Goal: Information Seeking & Learning: Learn about a topic

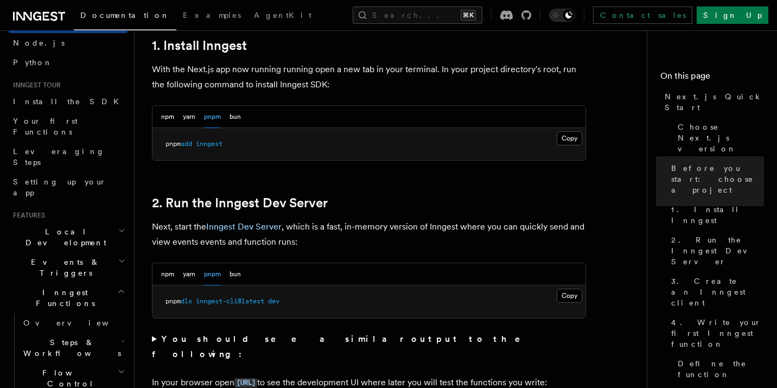
scroll to position [129, 0]
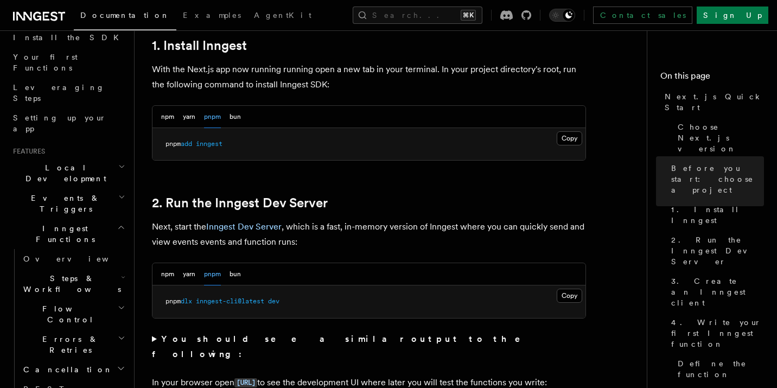
click at [518, 81] on p "With the Next.js app now running running open a new tab in your terminal. In yo…" at bounding box center [369, 77] width 434 height 30
click at [474, 14] on button "Search... ⌘K" at bounding box center [418, 15] width 130 height 17
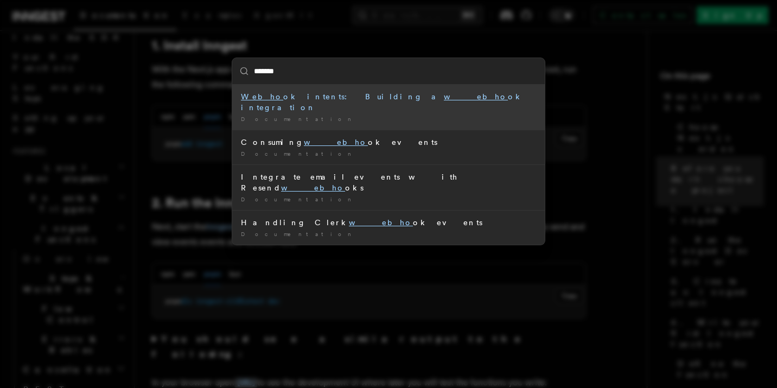
type input "********"
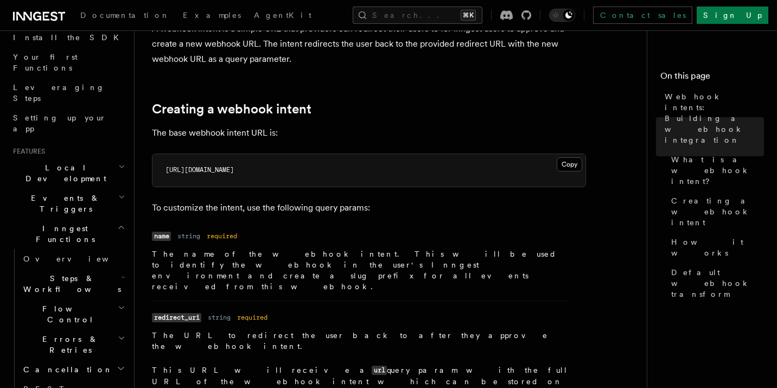
scroll to position [179, 0]
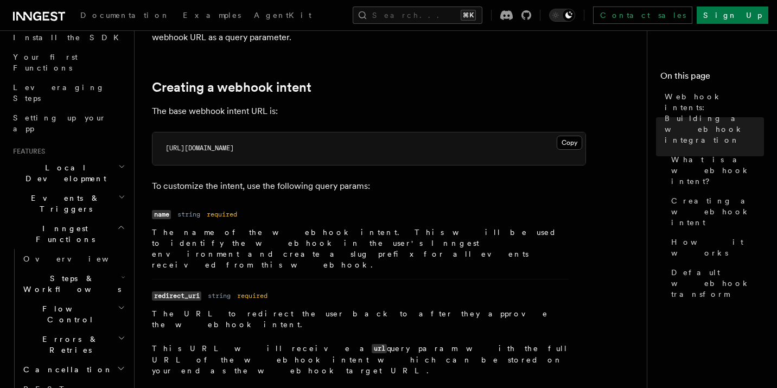
click at [370, 179] on p "To customize the intent, use the following query params:" at bounding box center [369, 186] width 434 height 15
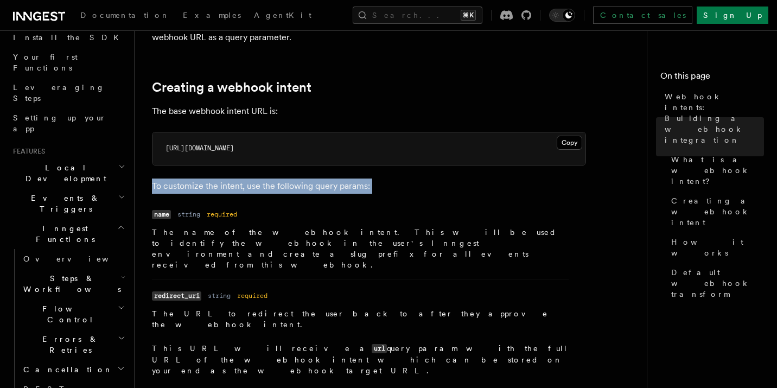
click at [370, 179] on p "To customize the intent, use the following query params:" at bounding box center [369, 186] width 434 height 15
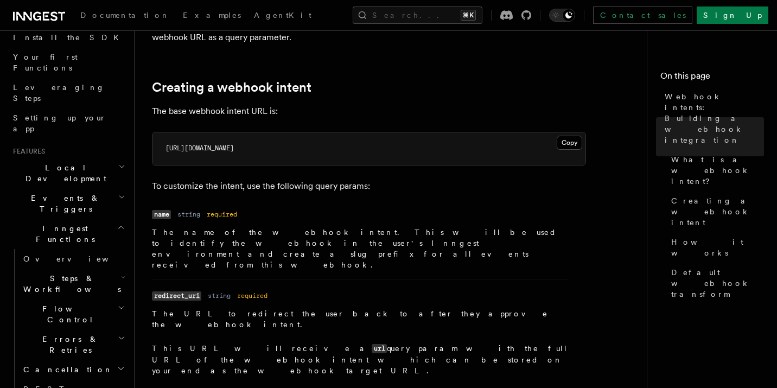
click at [411, 207] on dl "Name name Type string Required required Description The name of the webhook int…" at bounding box center [360, 239] width 417 height 64
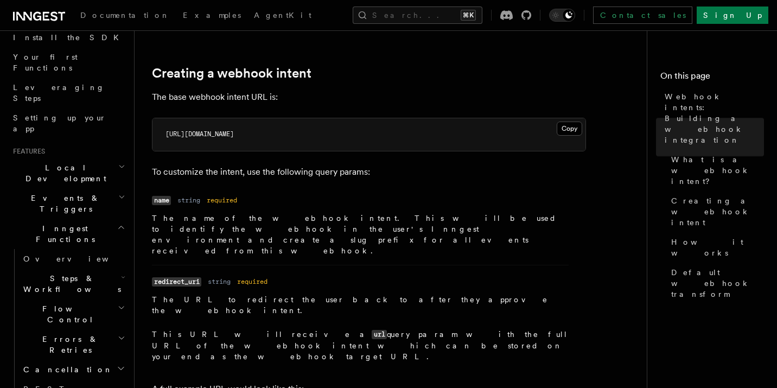
scroll to position [195, 0]
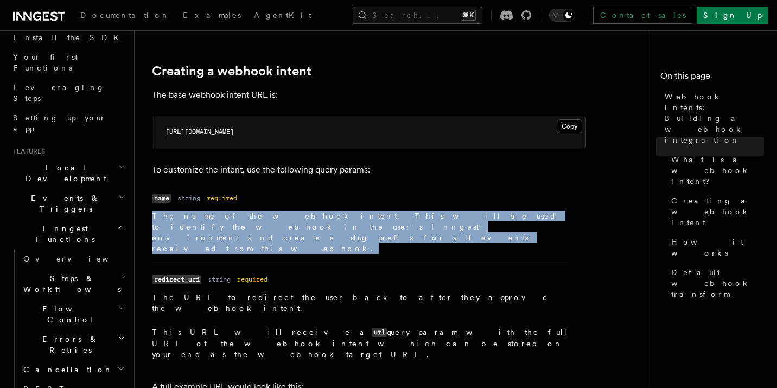
drag, startPoint x: 390, startPoint y: 219, endPoint x: 280, endPoint y: 183, distance: 115.2
click at [280, 191] on li "Name name Type string Required required Description The name of the webhook int…" at bounding box center [360, 227] width 417 height 72
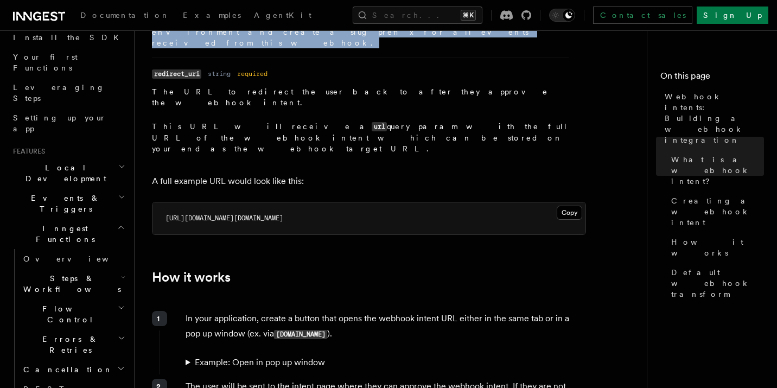
scroll to position [481, 0]
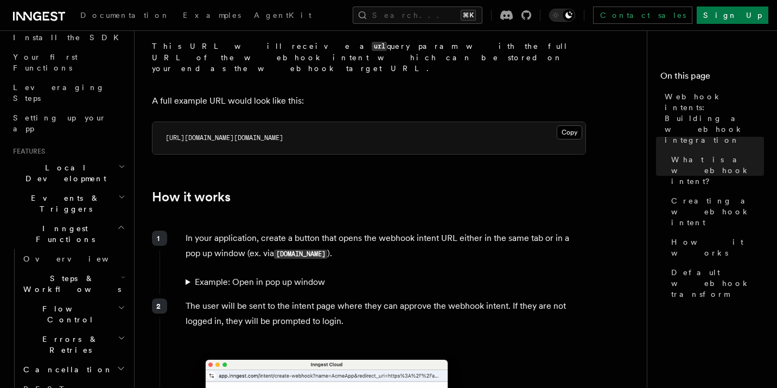
click at [379, 226] on div "In your application, create a button that opens the webhook intent URL either i…" at bounding box center [373, 258] width 427 height 64
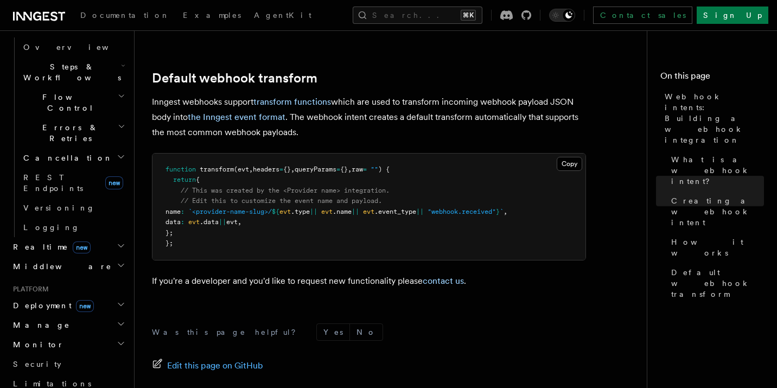
scroll to position [502, 0]
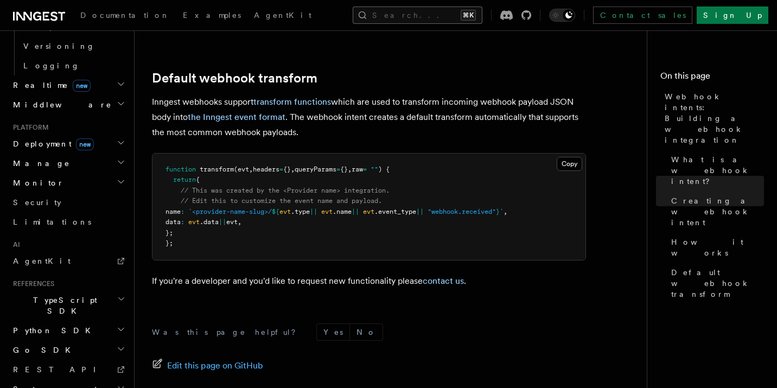
click at [420, 18] on button "Search... ⌘K" at bounding box center [418, 15] width 130 height 17
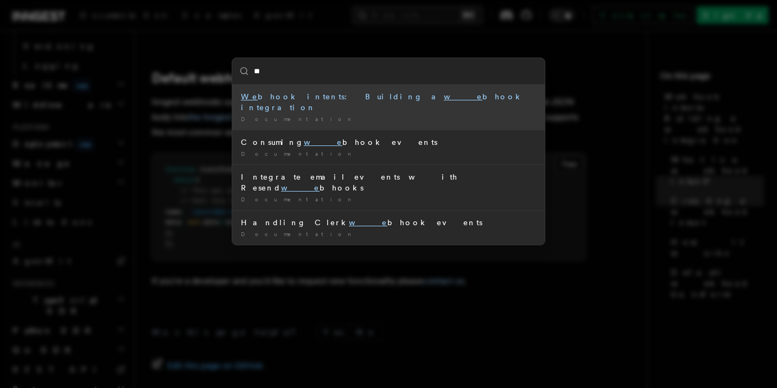
type input "***"
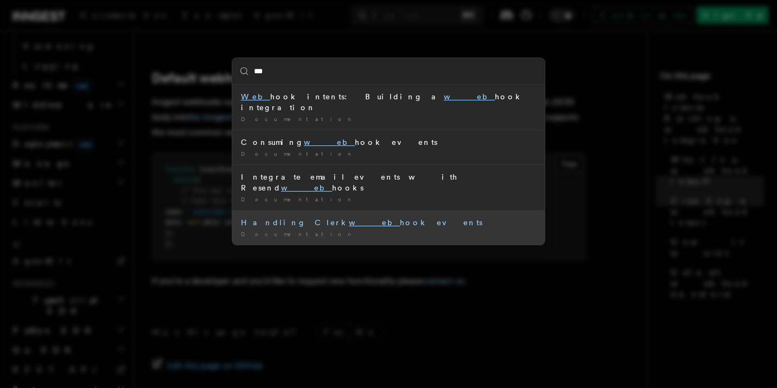
click at [376, 217] on div "Handling Clerk web hook events" at bounding box center [388, 222] width 295 height 11
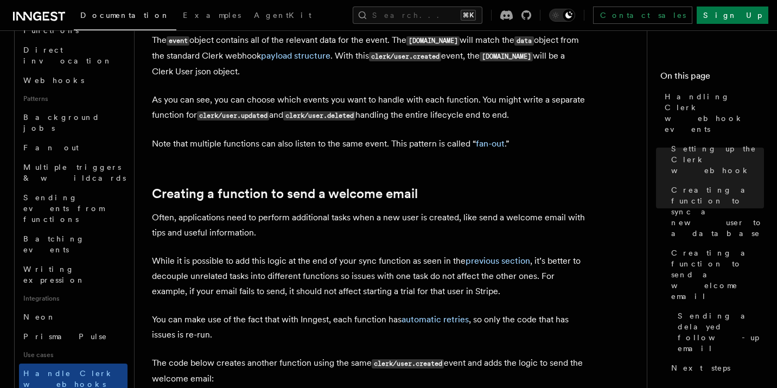
scroll to position [436, 0]
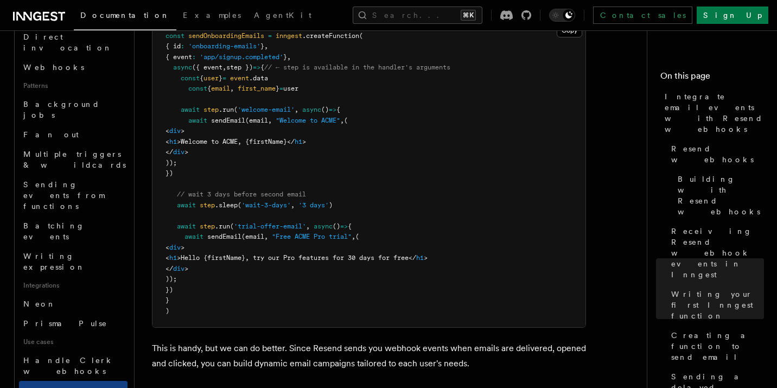
scroll to position [468, 0]
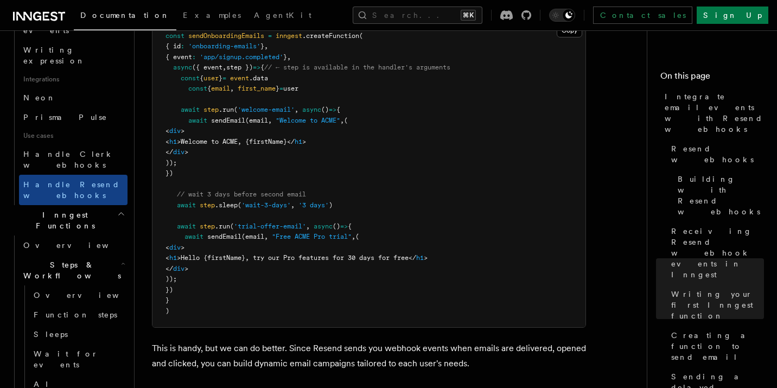
scroll to position [671, 0]
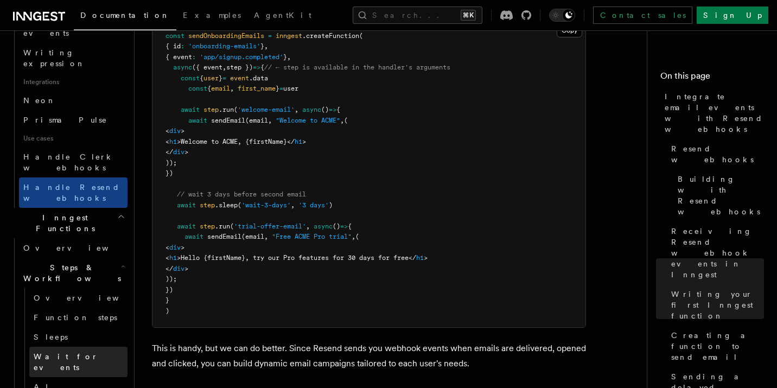
click at [60, 347] on link "Wait for events" at bounding box center [78, 362] width 98 height 30
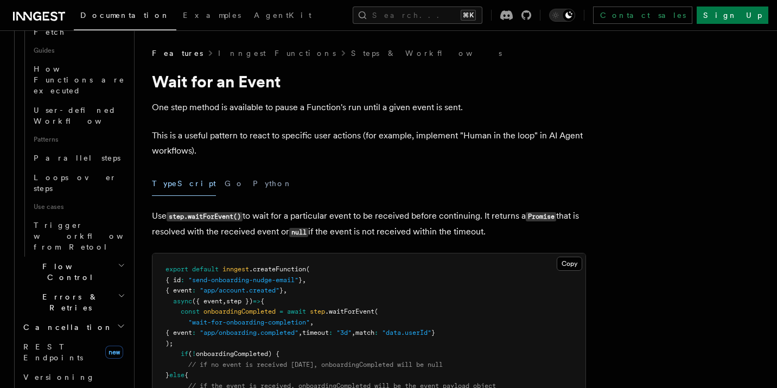
scroll to position [528, 0]
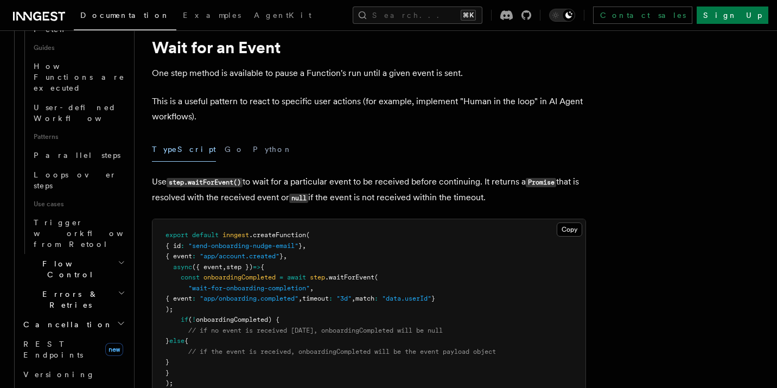
scroll to position [34, 0]
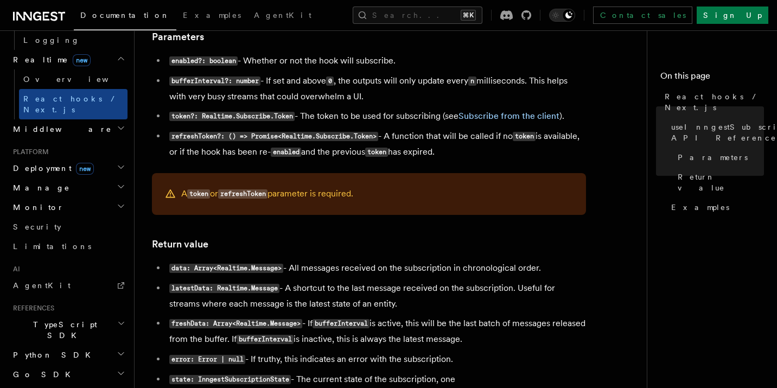
scroll to position [564, 0]
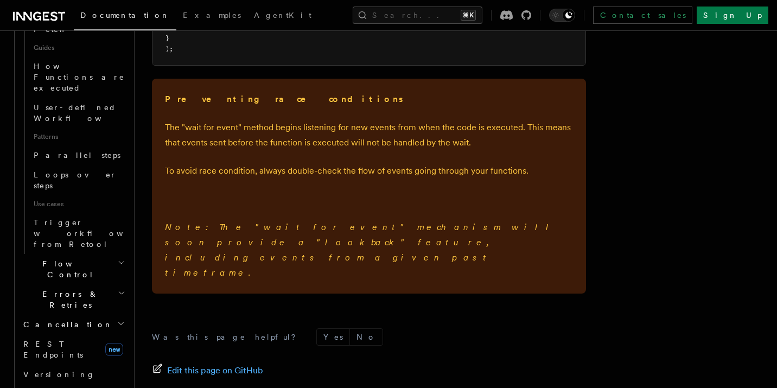
scroll to position [1633, 0]
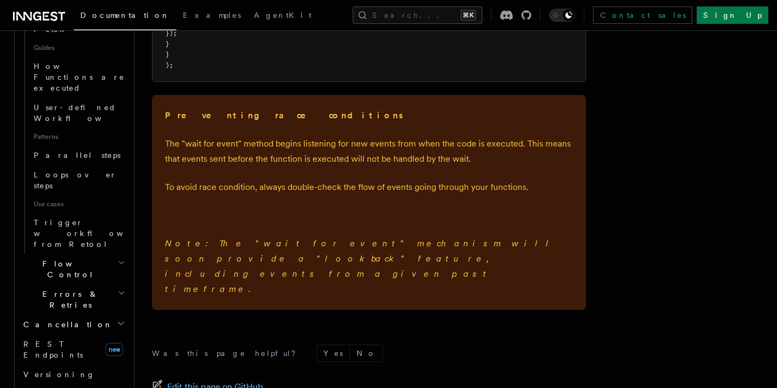
click at [125, 16] on span "Documentation" at bounding box center [125, 15] width 90 height 9
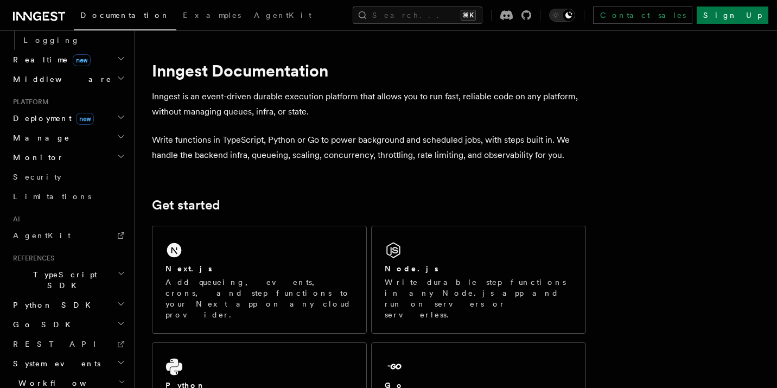
scroll to position [502, 0]
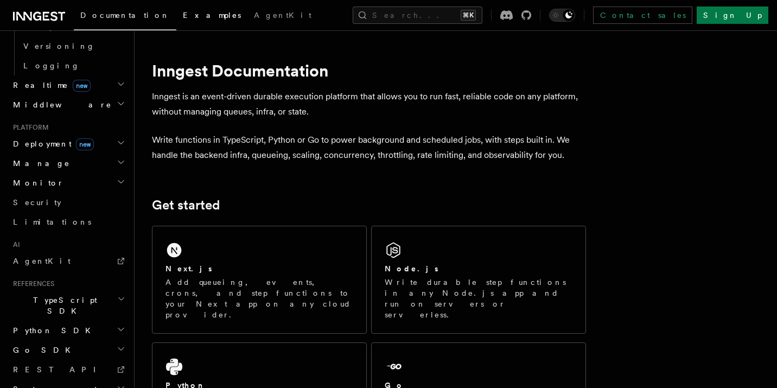
click at [176, 23] on link "Examples" at bounding box center [211, 16] width 71 height 26
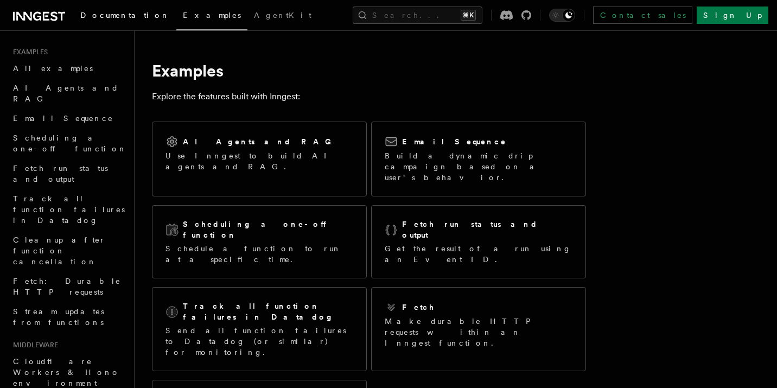
click at [116, 21] on link "Documentation" at bounding box center [125, 16] width 103 height 26
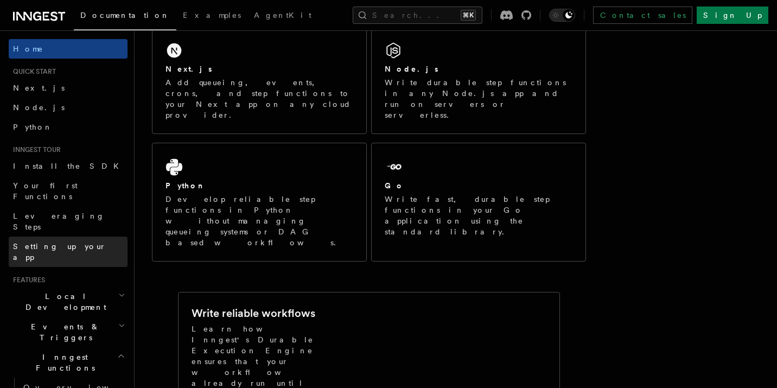
scroll to position [240, 0]
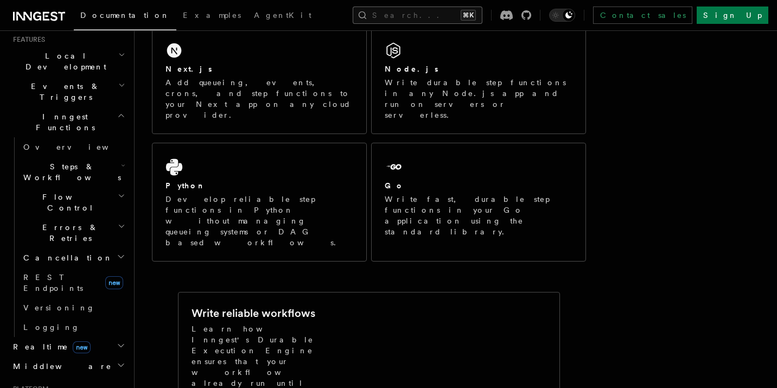
click at [379, 20] on button "Search... ⌘K" at bounding box center [418, 15] width 130 height 17
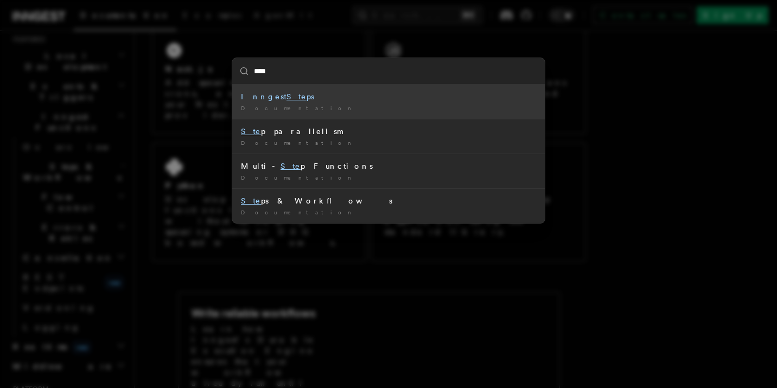
type input "*****"
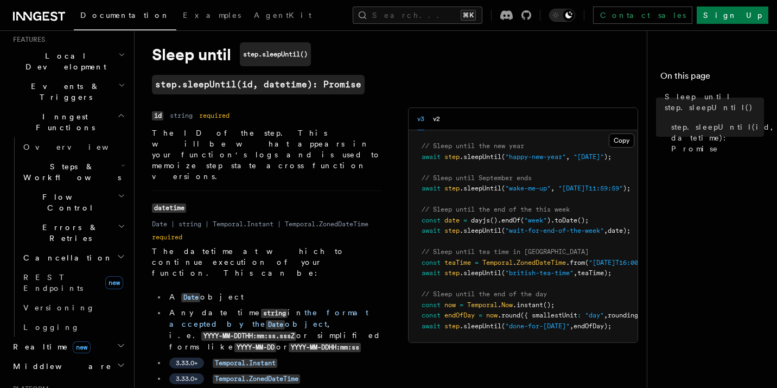
scroll to position [8, 0]
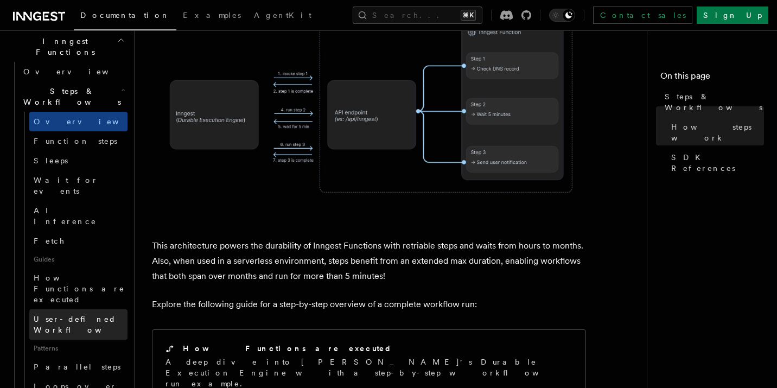
scroll to position [319, 0]
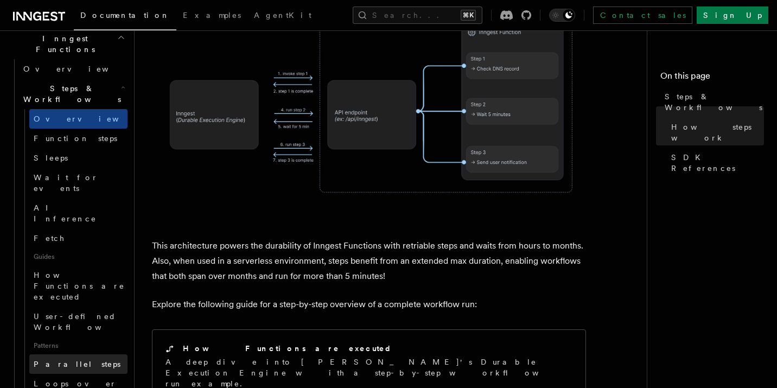
click at [91, 354] on link "Parallel steps" at bounding box center [78, 364] width 98 height 20
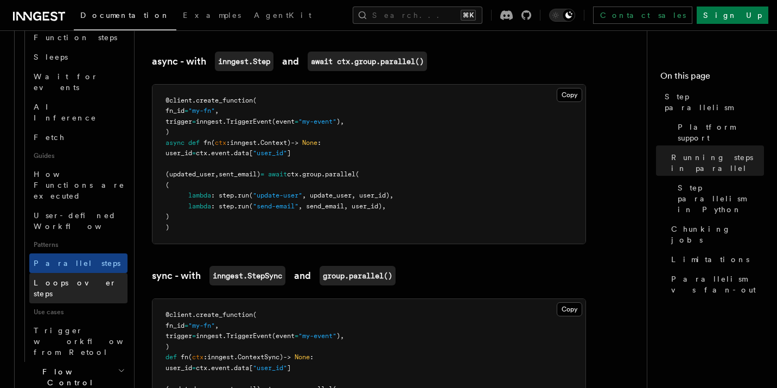
scroll to position [484, 0]
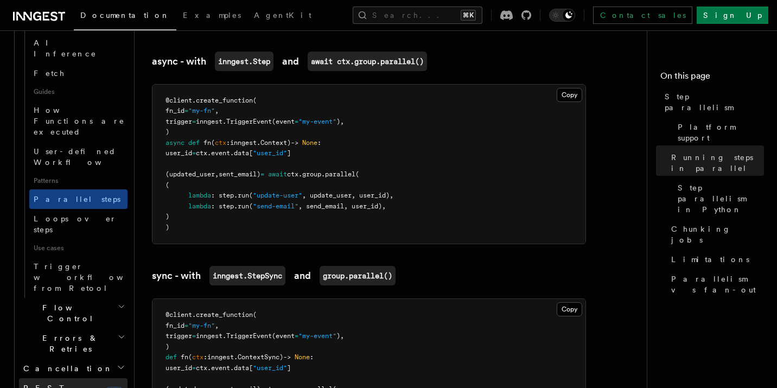
click at [108, 378] on link "REST Endpoints new" at bounding box center [73, 393] width 109 height 30
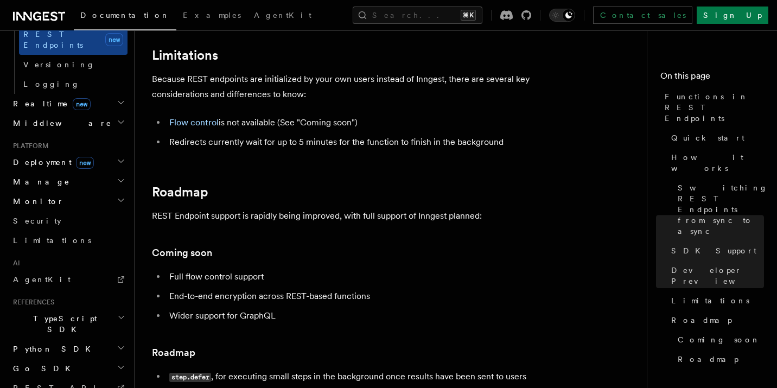
scroll to position [1905, 0]
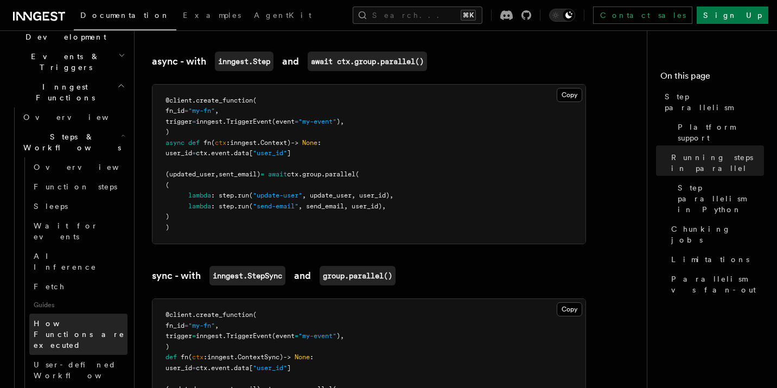
scroll to position [260, 0]
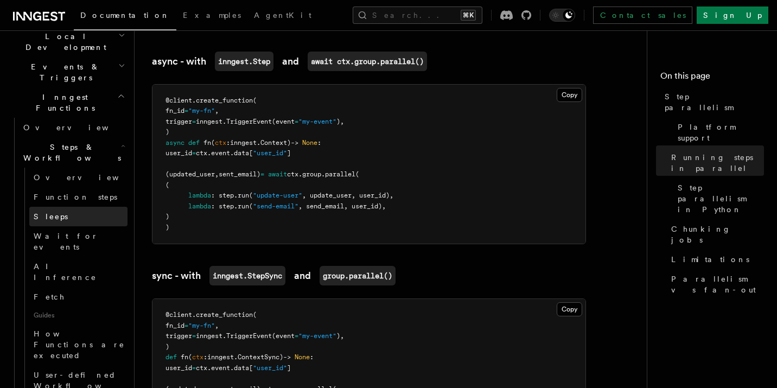
click at [75, 207] on link "Sleeps" at bounding box center [78, 217] width 98 height 20
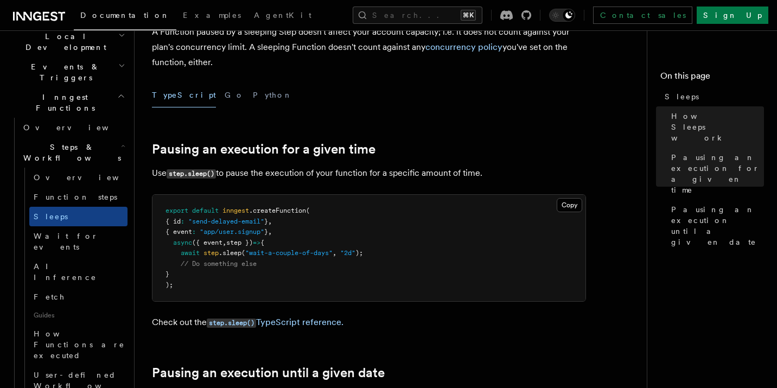
scroll to position [328, 0]
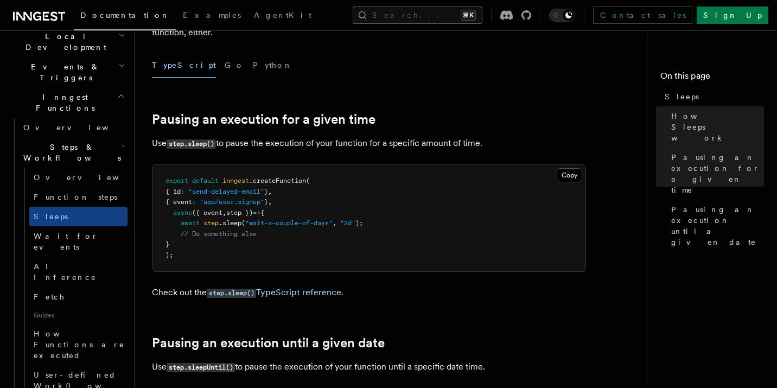
click at [432, 20] on button "Search... ⌘K" at bounding box center [418, 15] width 130 height 17
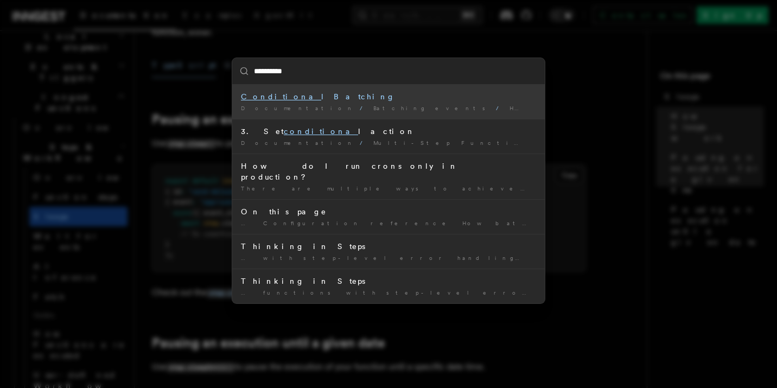
type input "**********"
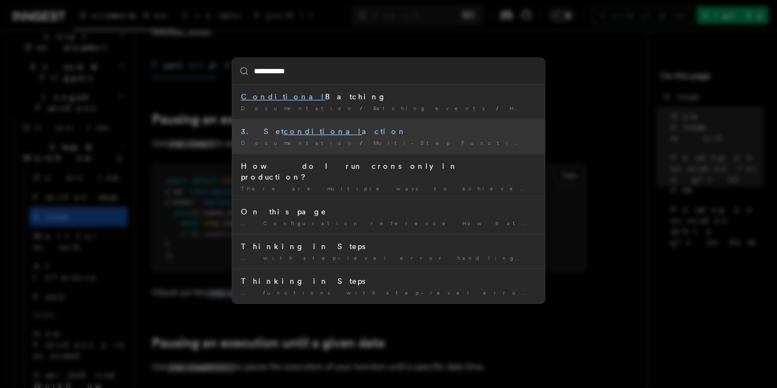
click at [373, 132] on div "3. Set conditional action" at bounding box center [388, 131] width 295 height 11
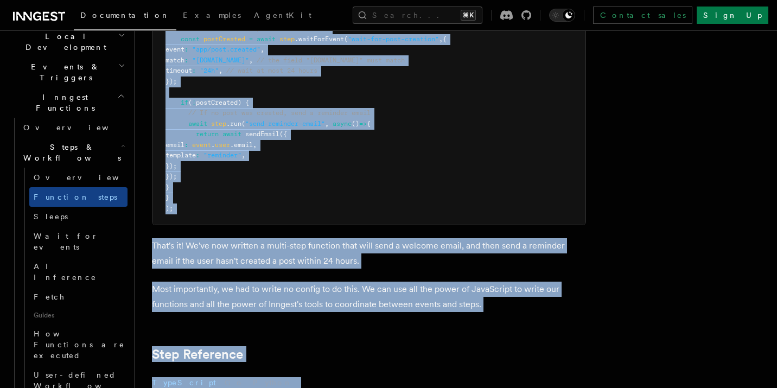
scroll to position [1771, 0]
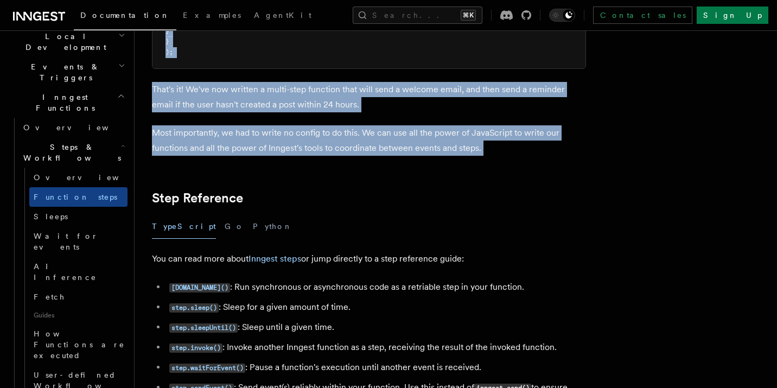
drag, startPoint x: 157, startPoint y: 40, endPoint x: 538, endPoint y: 164, distance: 401.1
click at [538, 164] on article "Features Inngest Functions Steps & Workflows Multi-Step Functions Use Inngest's…" at bounding box center [404, 335] width 504 height 4116
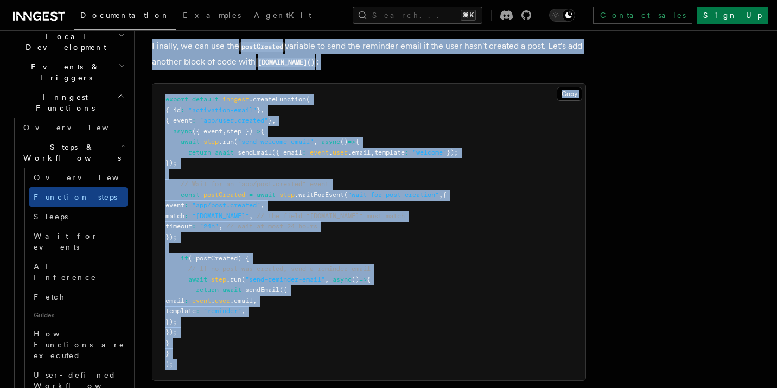
scroll to position [1457, 0]
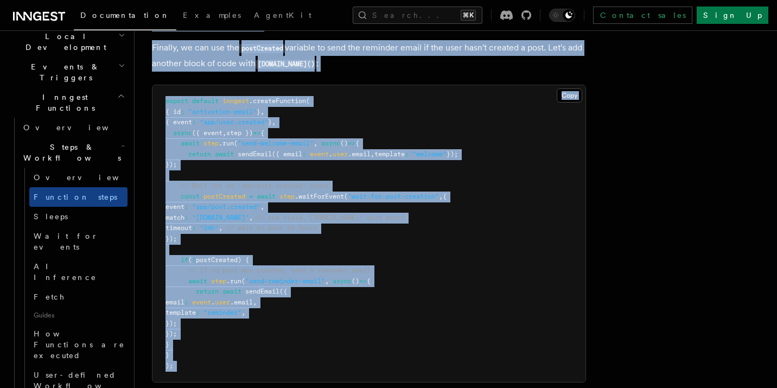
copy article "3. Set conditional action Finally, we can use the postCreated variable to send …"
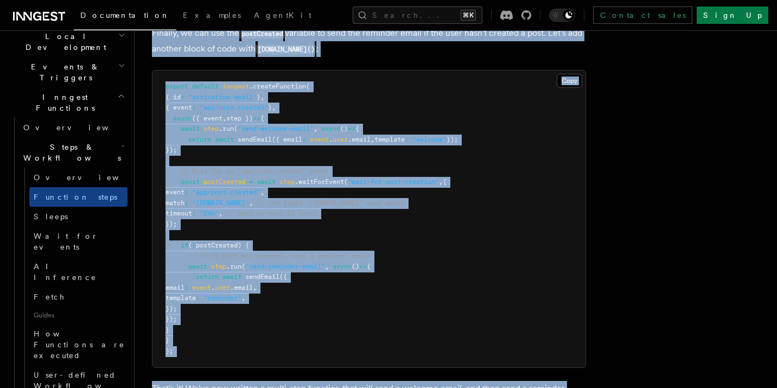
scroll to position [1473, 0]
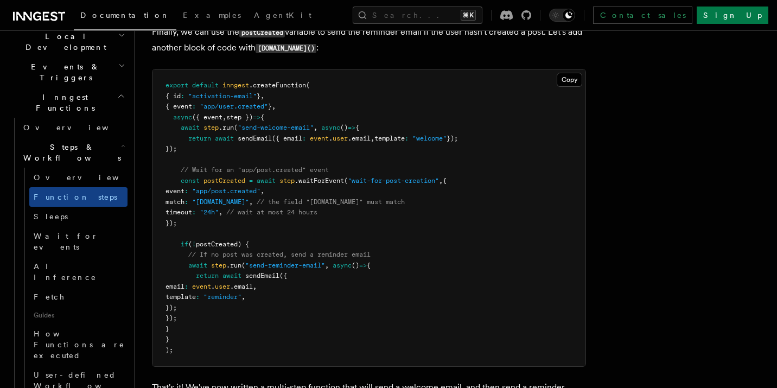
click at [568, 209] on pre "export default inngest .createFunction ( { id : "activation-email" } , { event …" at bounding box center [369, 217] width 433 height 297
click at [78, 365] on link "User-defined Workflows" at bounding box center [78, 380] width 98 height 30
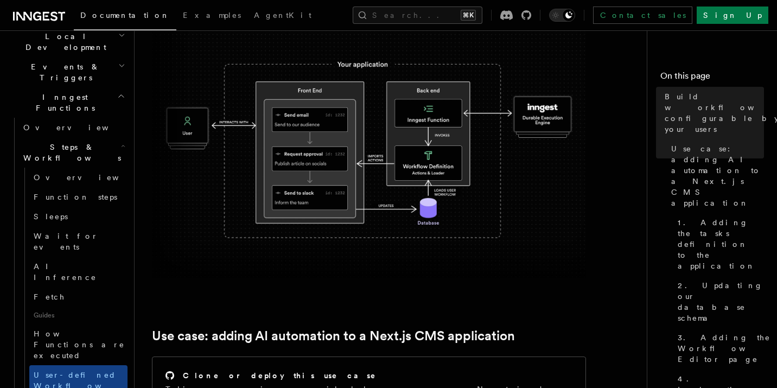
scroll to position [128, 0]
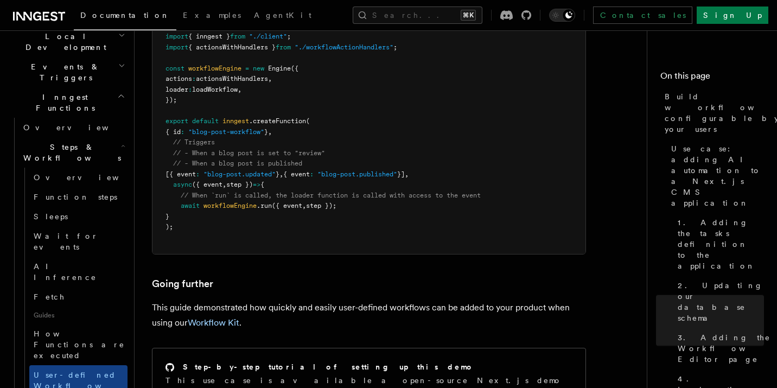
scroll to position [4940, 0]
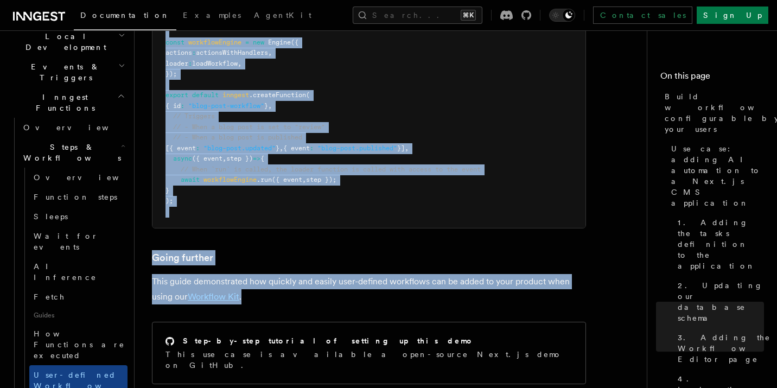
drag, startPoint x: 160, startPoint y: 68, endPoint x: 322, endPoint y: 104, distance: 166.2
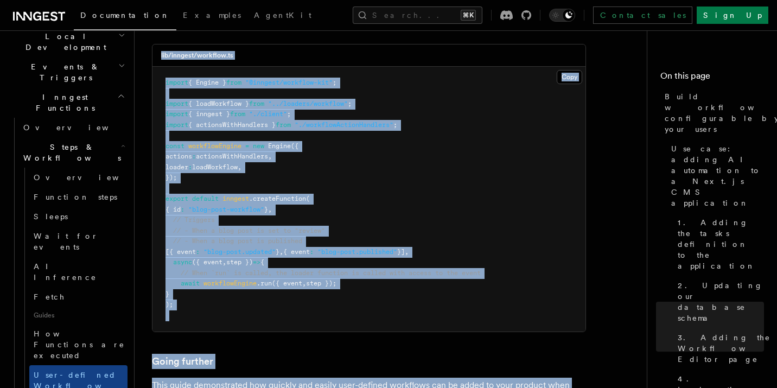
copy article "1. Adding the tasks definition to the application After installing and setup In…"
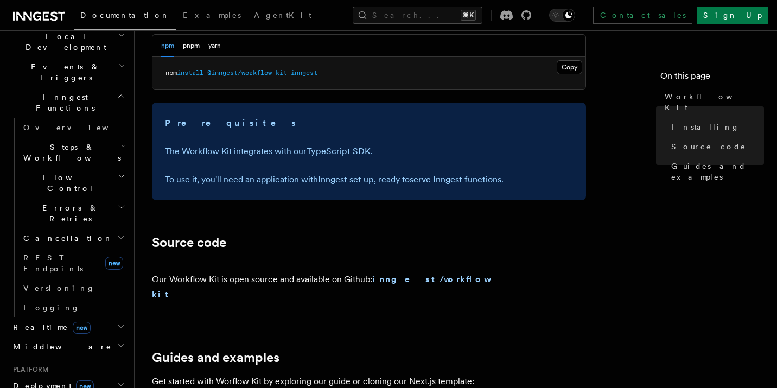
scroll to position [403, 0]
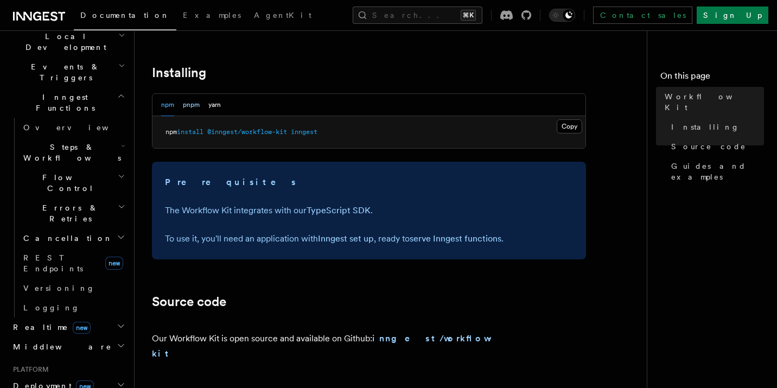
click at [190, 105] on button "pnpm" at bounding box center [191, 105] width 17 height 22
click at [575, 129] on button "Copy Copied" at bounding box center [570, 126] width 26 height 14
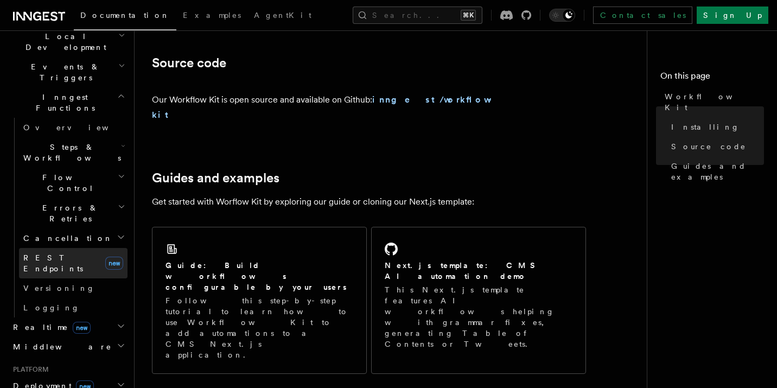
scroll to position [168, 0]
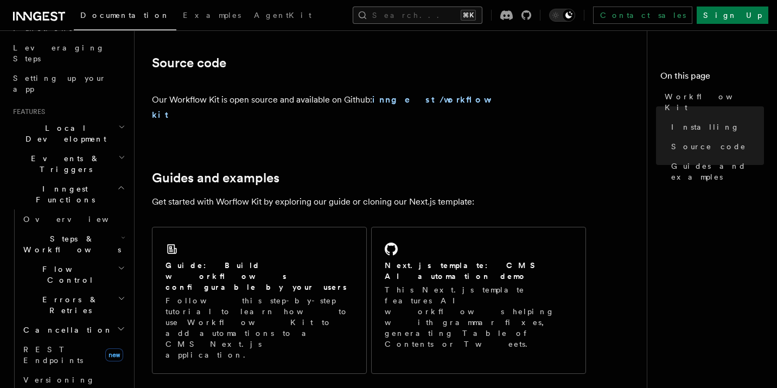
click at [452, 19] on button "Search... ⌘K" at bounding box center [418, 15] width 130 height 17
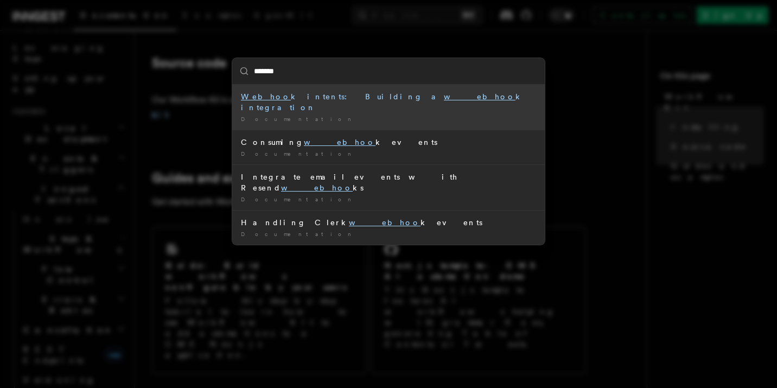
type input "********"
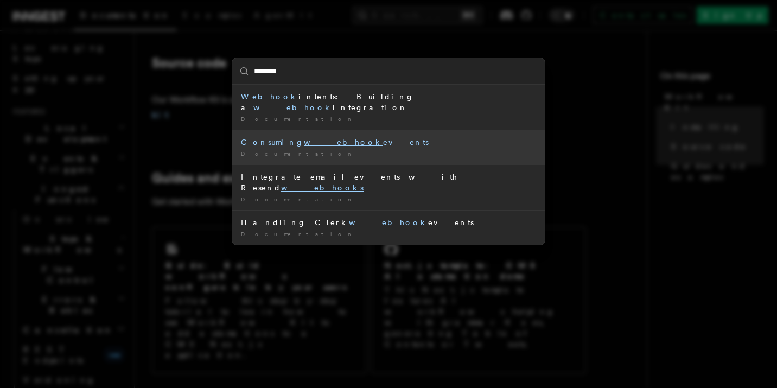
click at [359, 137] on div "Consuming webhook events" at bounding box center [388, 142] width 295 height 11
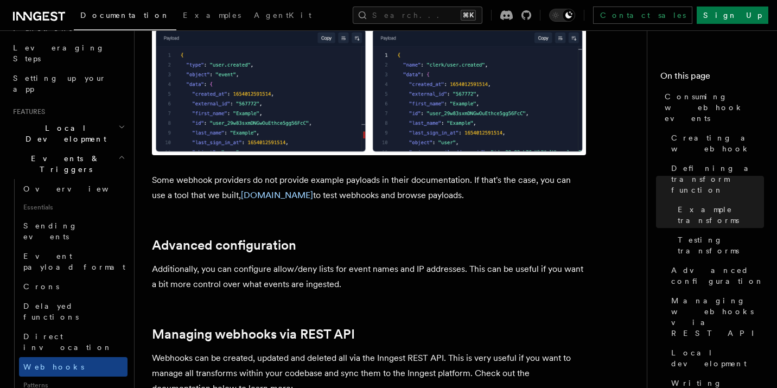
scroll to position [2139, 0]
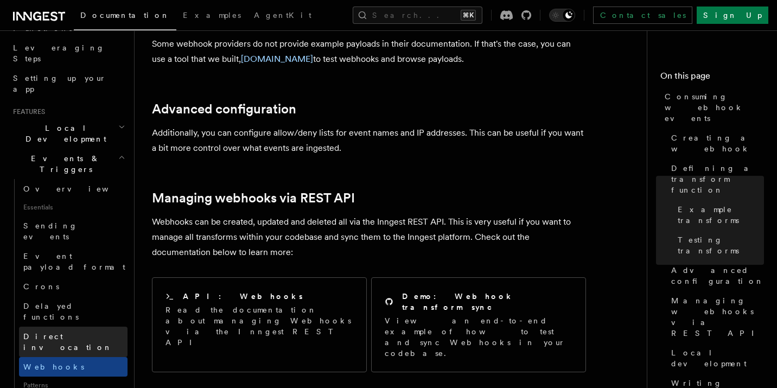
click at [62, 332] on span "Direct invocation" at bounding box center [67, 342] width 89 height 20
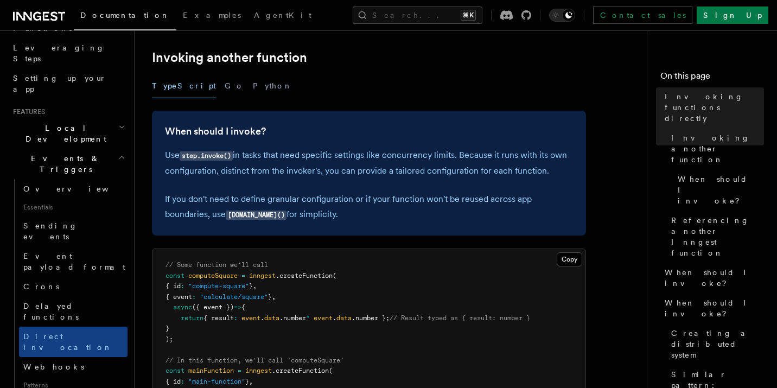
scroll to position [340, 0]
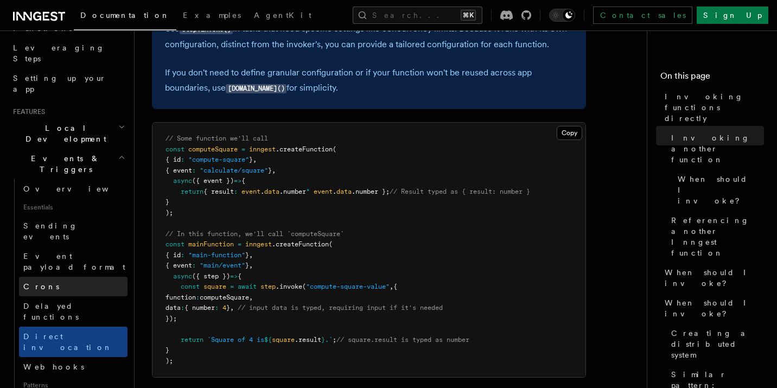
click at [60, 277] on link "Crons" at bounding box center [73, 287] width 109 height 20
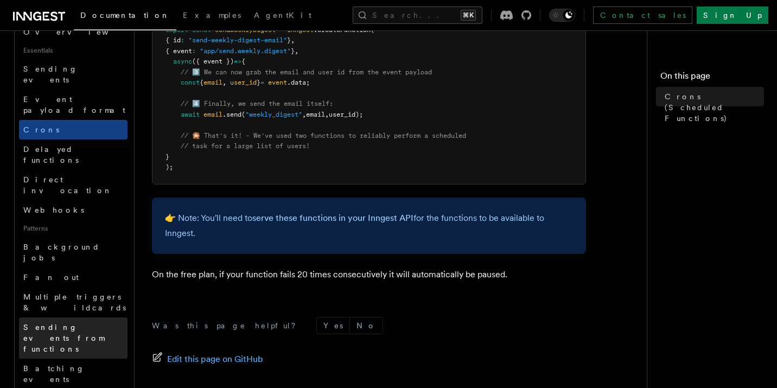
scroll to position [278, 0]
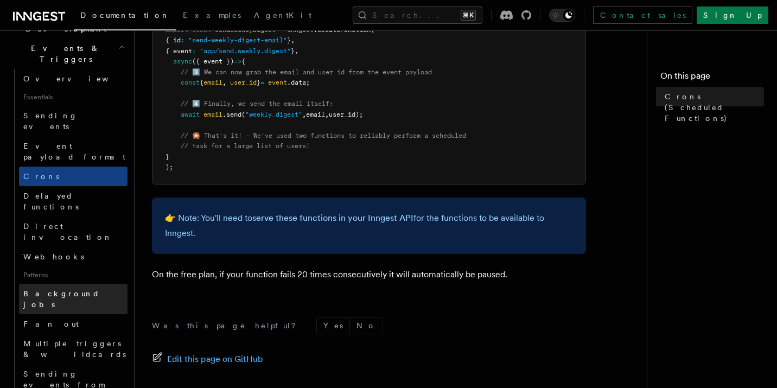
click at [88, 284] on link "Background jobs" at bounding box center [73, 299] width 109 height 30
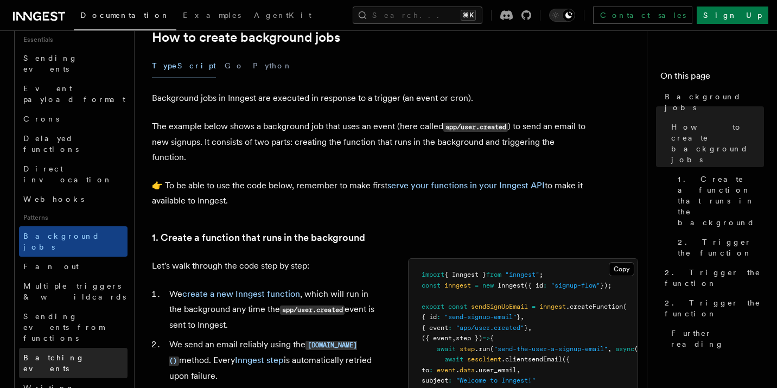
scroll to position [339, 0]
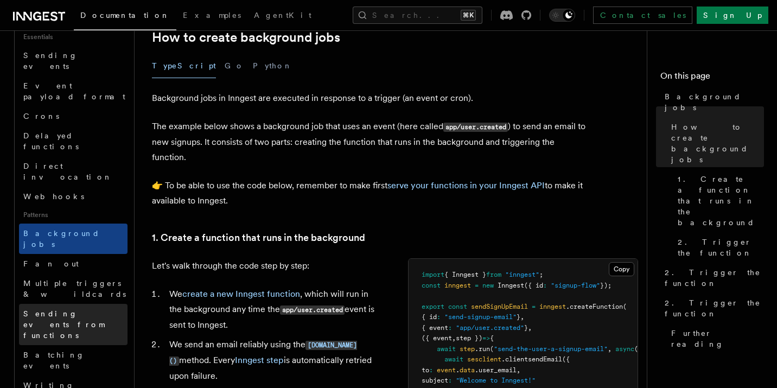
click at [93, 309] on span "Sending events from functions" at bounding box center [63, 324] width 81 height 30
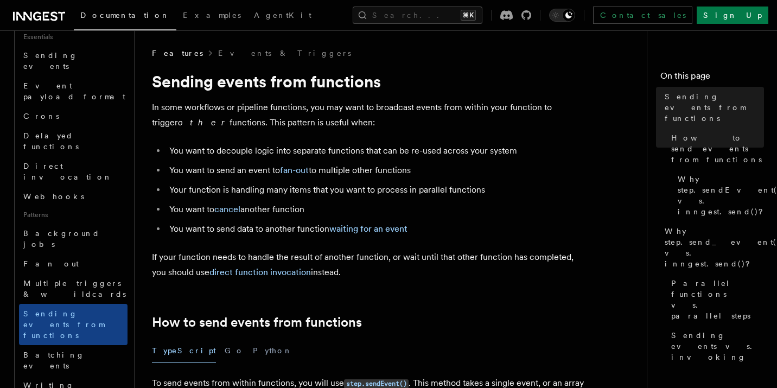
click at [174, 86] on h1 "Sending events from functions" at bounding box center [369, 82] width 434 height 20
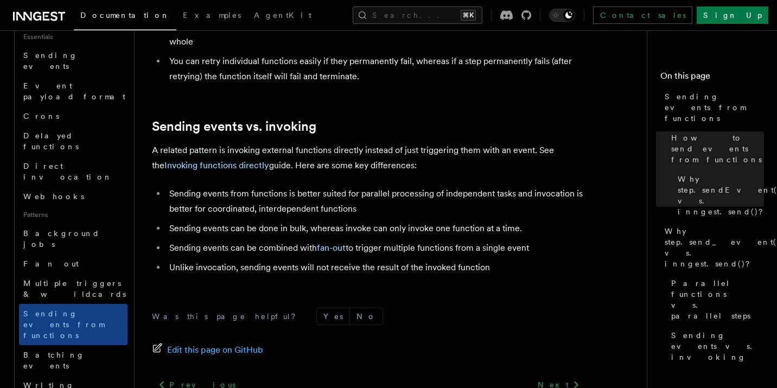
scroll to position [1566, 0]
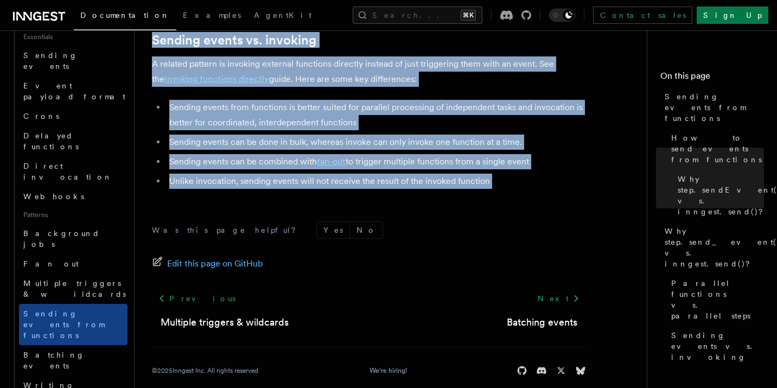
drag, startPoint x: 150, startPoint y: 77, endPoint x: 509, endPoint y: 183, distance: 373.5
copy article "Sending events from functions In some workflows or pipeline functions, you may …"
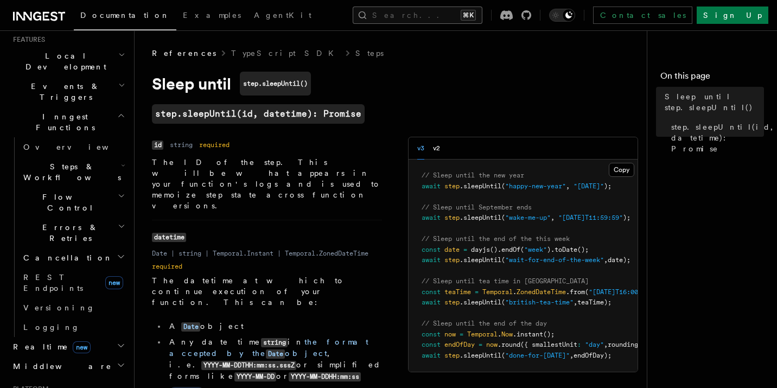
click at [410, 18] on button "Search... ⌘K" at bounding box center [418, 15] width 130 height 17
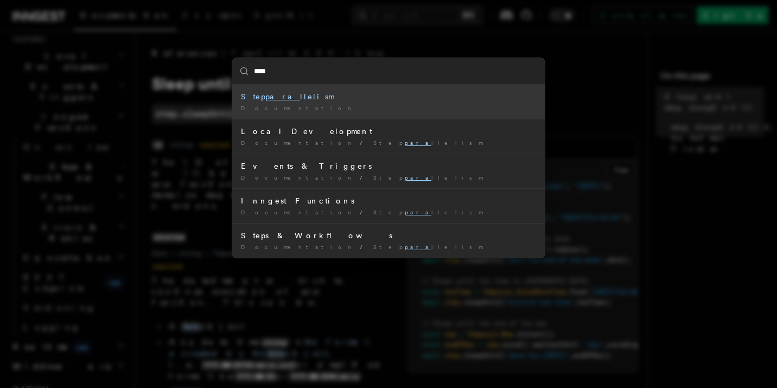
type input "*****"
click at [288, 99] on div "Step paral lelism" at bounding box center [388, 96] width 295 height 11
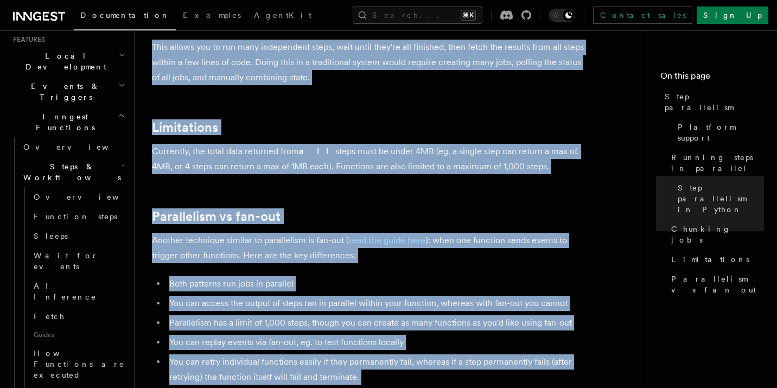
scroll to position [1870, 0]
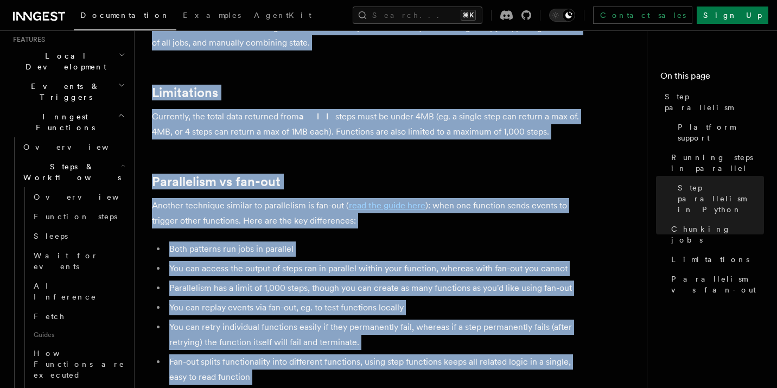
drag, startPoint x: 156, startPoint y: 80, endPoint x: 396, endPoint y: 382, distance: 385.5
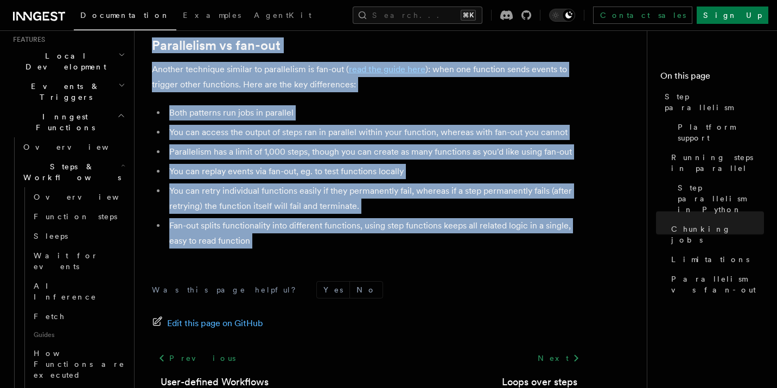
copy article "Step parallelism If you’re using a serverless platform to host, code will run i…"
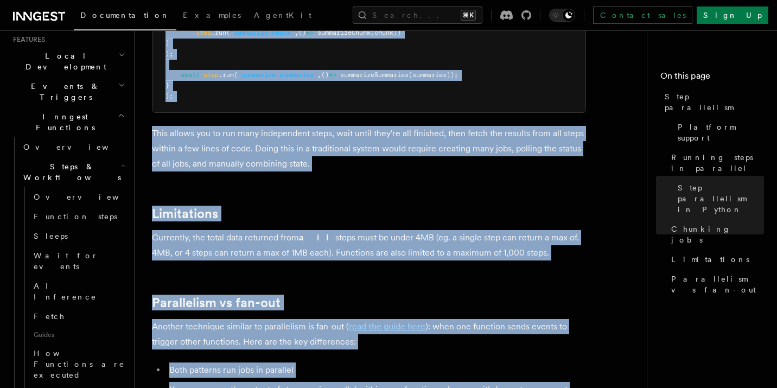
scroll to position [1748, 0]
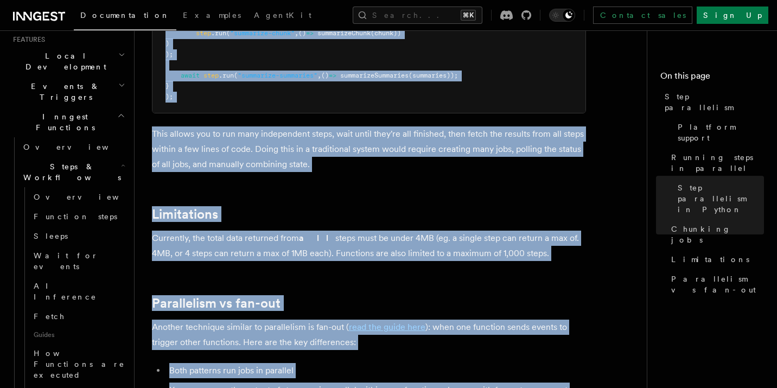
copy article "Step parallelism If you’re using a serverless platform to host, code will run i…"
